Goal: Task Accomplishment & Management: Manage account settings

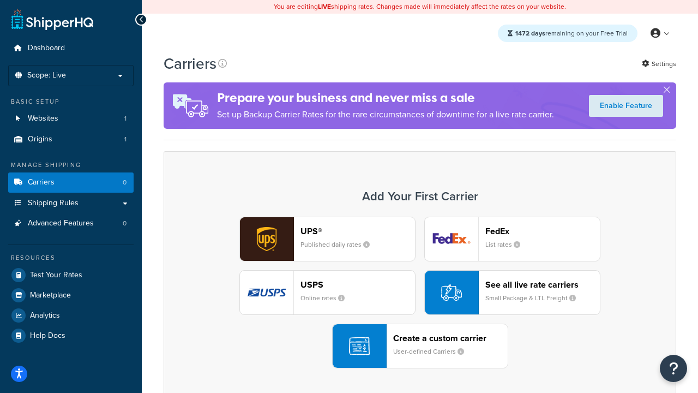
click at [420, 292] on div "UPS® Published daily rates FedEx List rates USPS Online rates See all live rate…" at bounding box center [420, 293] width 490 height 152
click at [543, 231] on header "FedEx" at bounding box center [543, 231] width 115 height 10
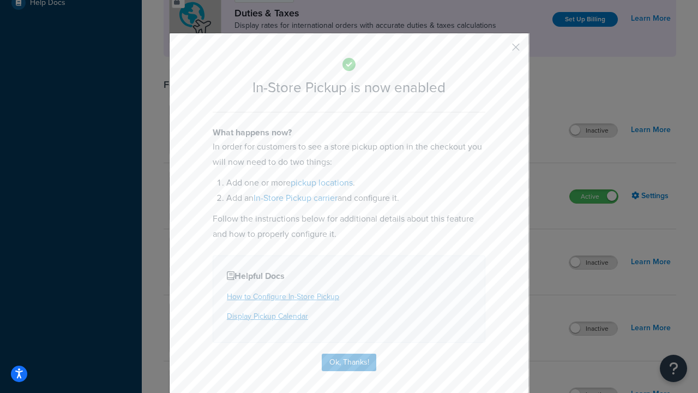
click at [500, 51] on button "button" at bounding box center [500, 51] width 3 height 3
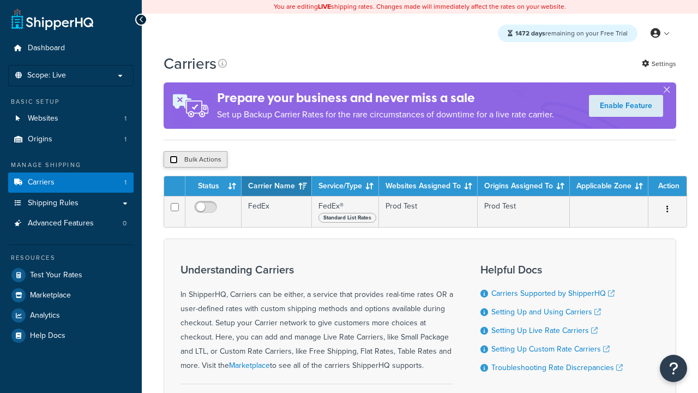
click at [174, 161] on input "checkbox" at bounding box center [174, 160] width 8 height 8
checkbox input "true"
click at [0, 0] on button "Delete" at bounding box center [0, 0] width 0 height 0
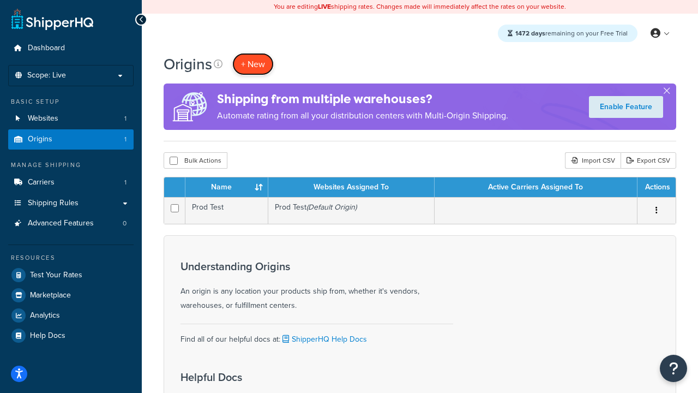
click at [253, 64] on span "+ New" at bounding box center [253, 64] width 24 height 13
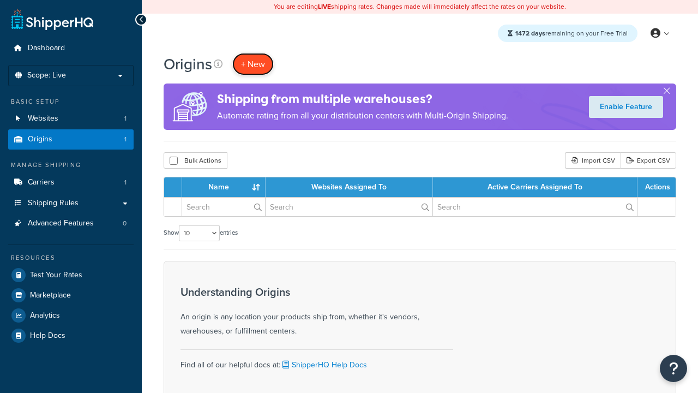
click at [253, 64] on span "+ New" at bounding box center [253, 64] width 24 height 13
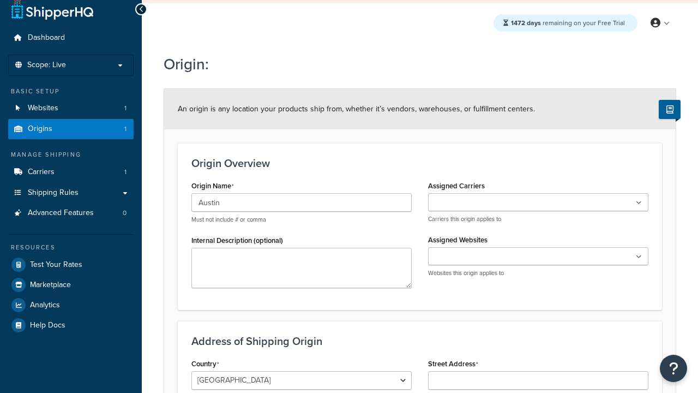
type input "Austin"
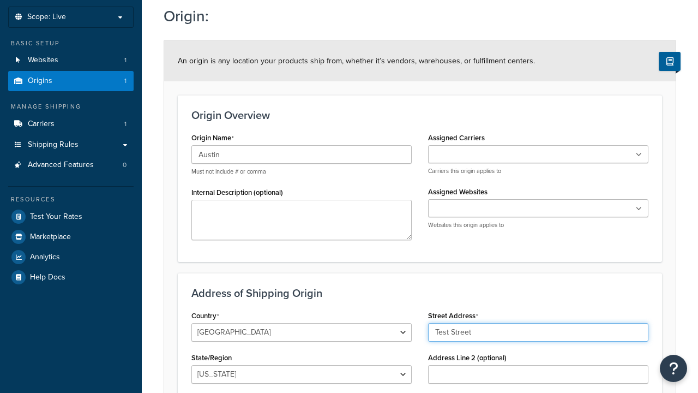
type input "Test Street"
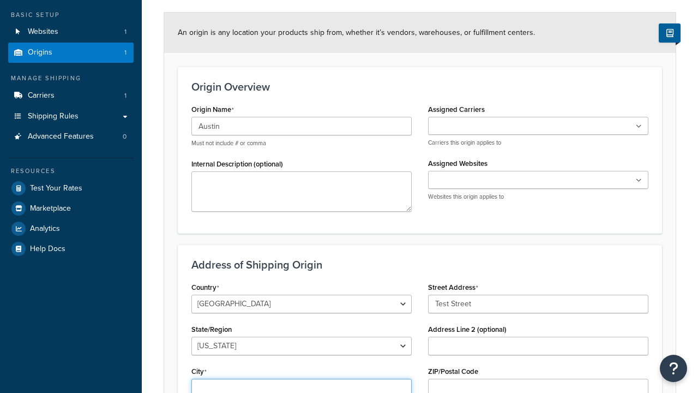
type input "Austin"
select select "43"
type input "Austin"
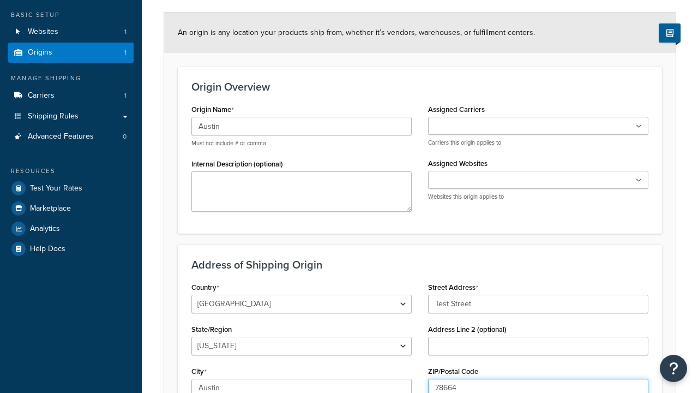
type input "78664"
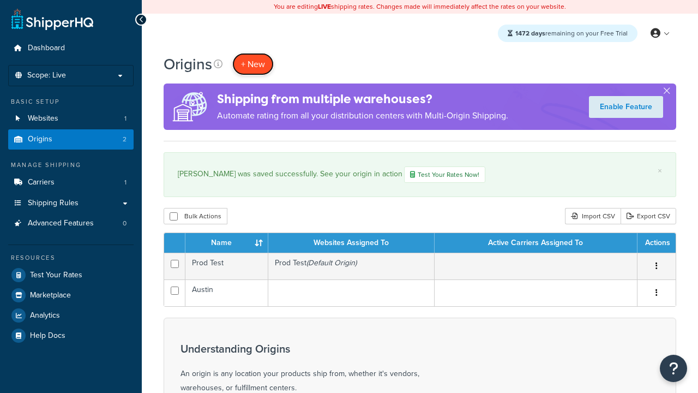
click at [253, 64] on span "+ New" at bounding box center [253, 64] width 24 height 13
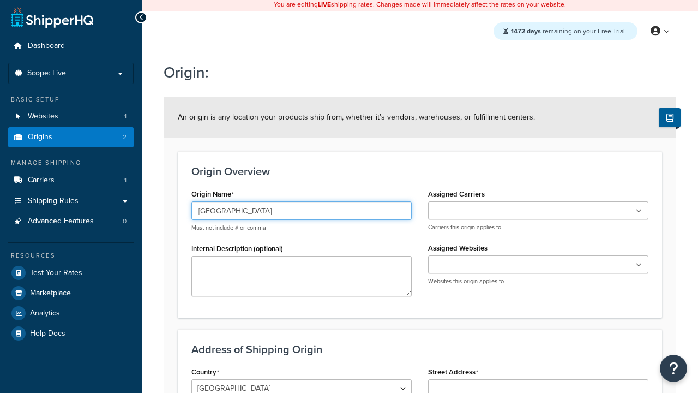
type input "[GEOGRAPHIC_DATA]"
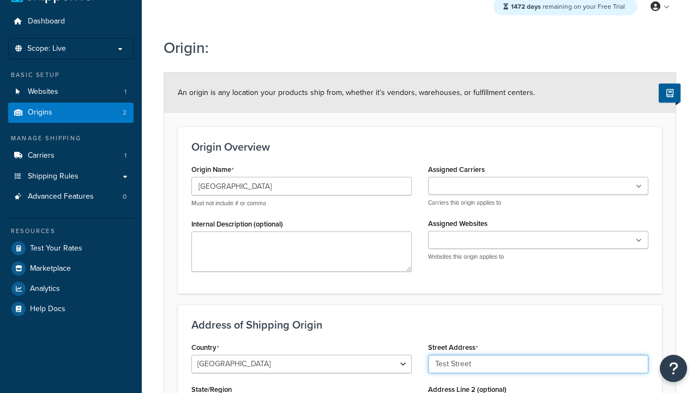
type input "Test Street"
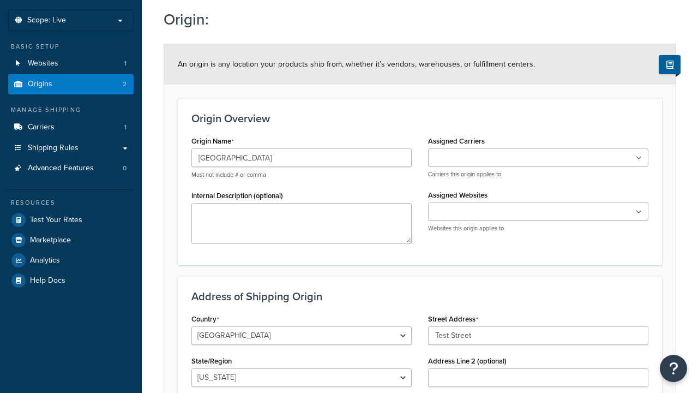
type input "Austin"
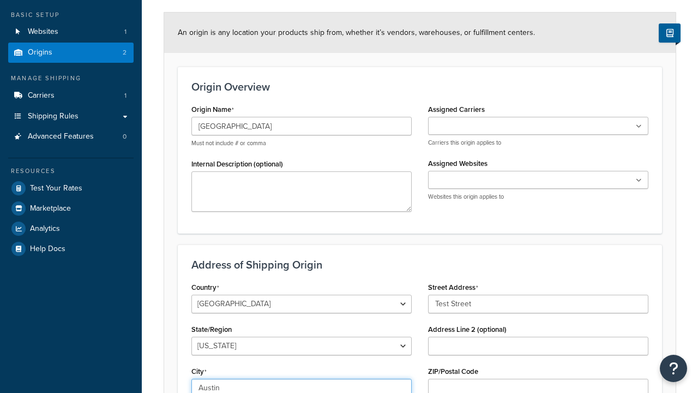
select select "43"
type input "Austin"
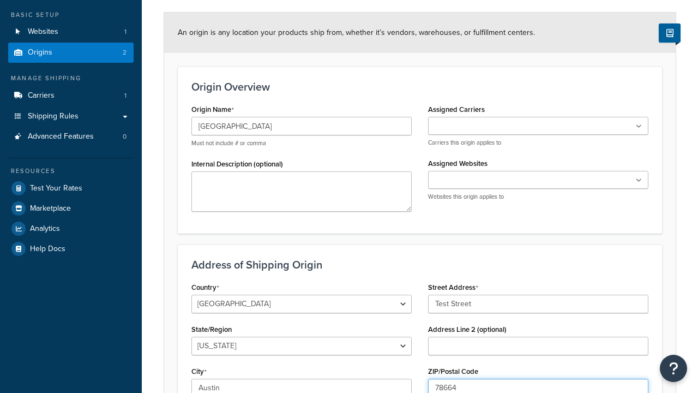
type input "78664"
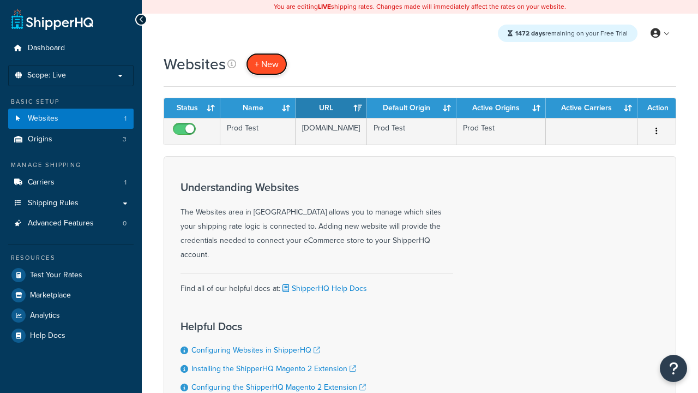
click at [267, 64] on span "+ New" at bounding box center [267, 64] width 24 height 13
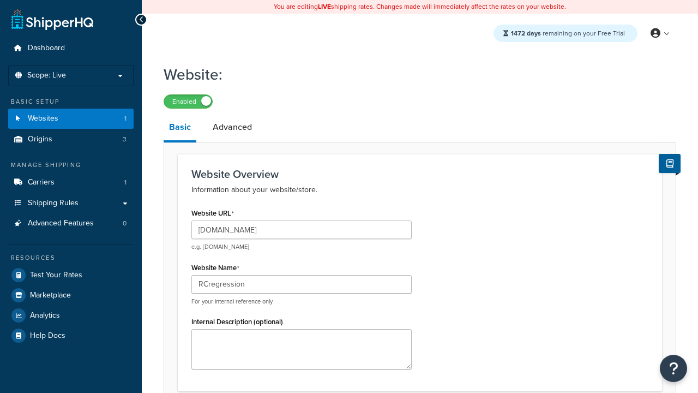
type input "RCregression"
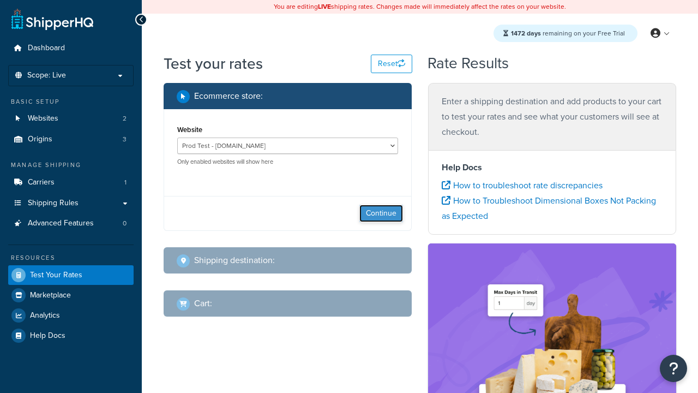
click at [381, 213] on button "Continue" at bounding box center [382, 213] width 44 height 17
select select "[GEOGRAPHIC_DATA]"
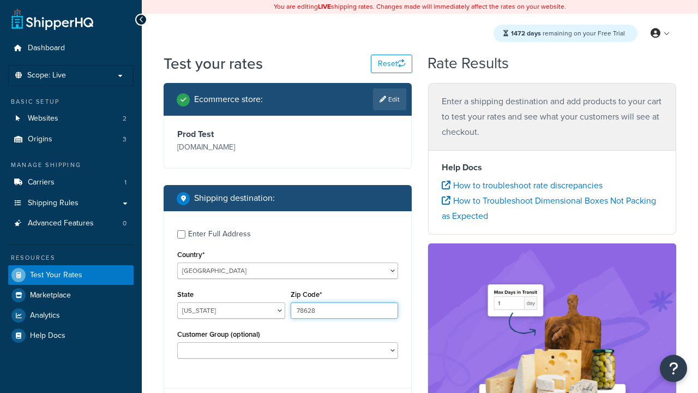
type input "78628"
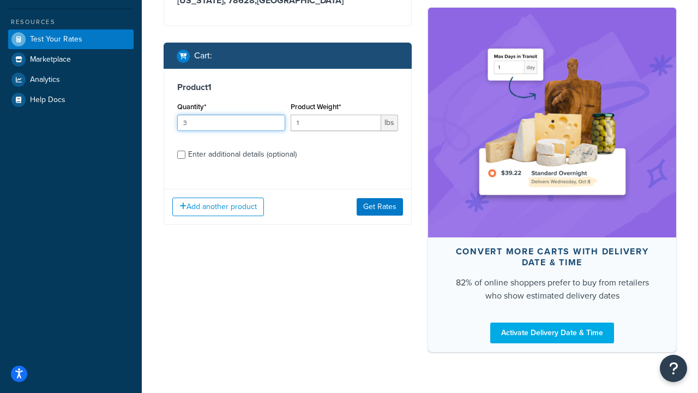
type input "3"
type input "5"
click at [181, 154] on input "Enter additional details (optional)" at bounding box center [181, 155] width 8 height 8
checkbox input "true"
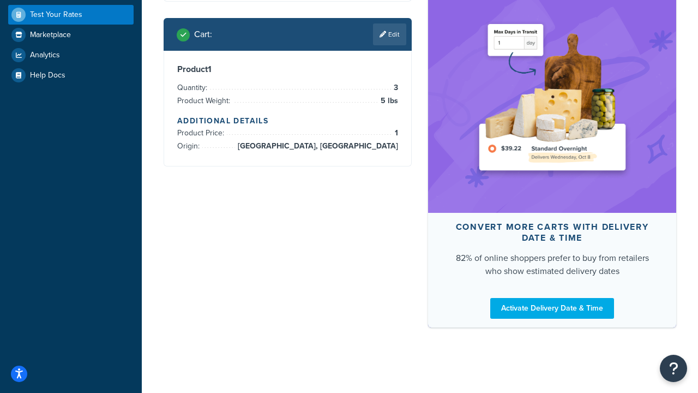
scroll to position [299, 0]
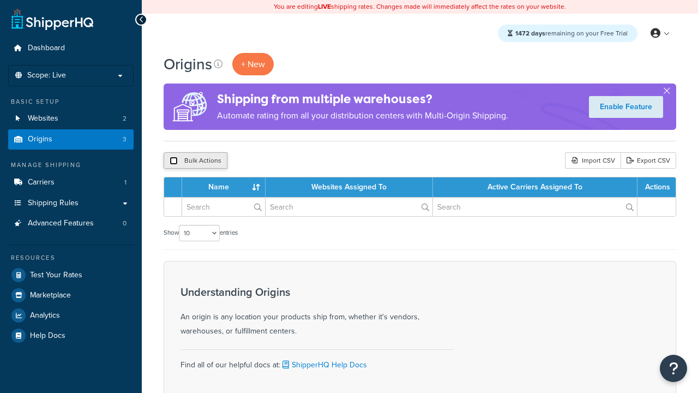
click at [174, 161] on input "checkbox" at bounding box center [174, 161] width 8 height 8
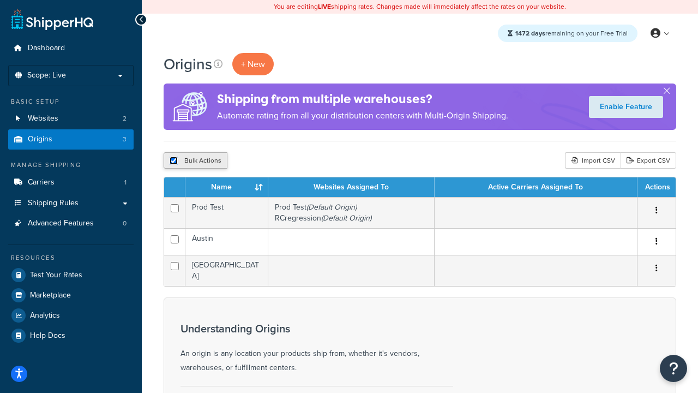
click at [174, 161] on input "checkbox" at bounding box center [174, 161] width 8 height 8
checkbox input "false"
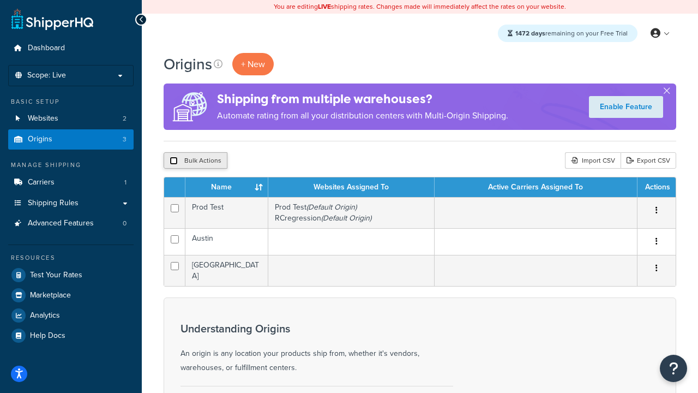
click at [174, 161] on input "checkbox" at bounding box center [174, 161] width 8 height 8
checkbox input "true"
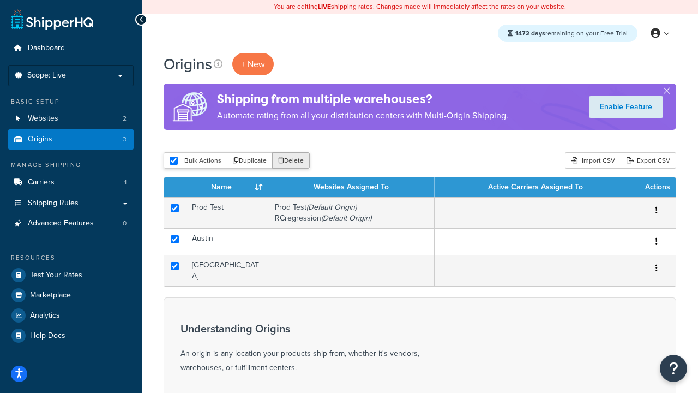
click at [294, 161] on button "Delete" at bounding box center [291, 160] width 38 height 16
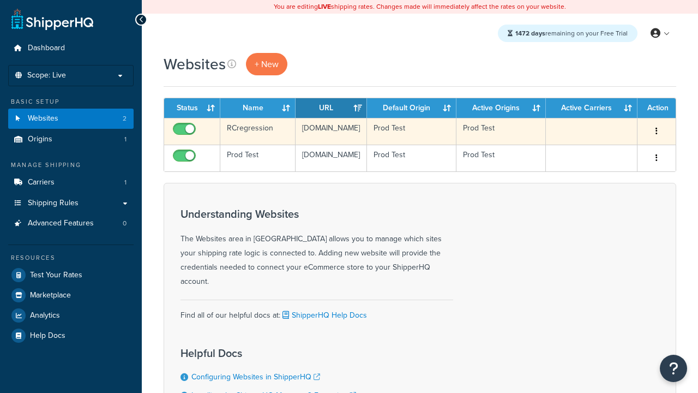
click at [657, 132] on icon "button" at bounding box center [657, 131] width 2 height 8
click at [0, 0] on link "Delete" at bounding box center [0, 0] width 0 height 0
